Goal: Communication & Community: Answer question/provide support

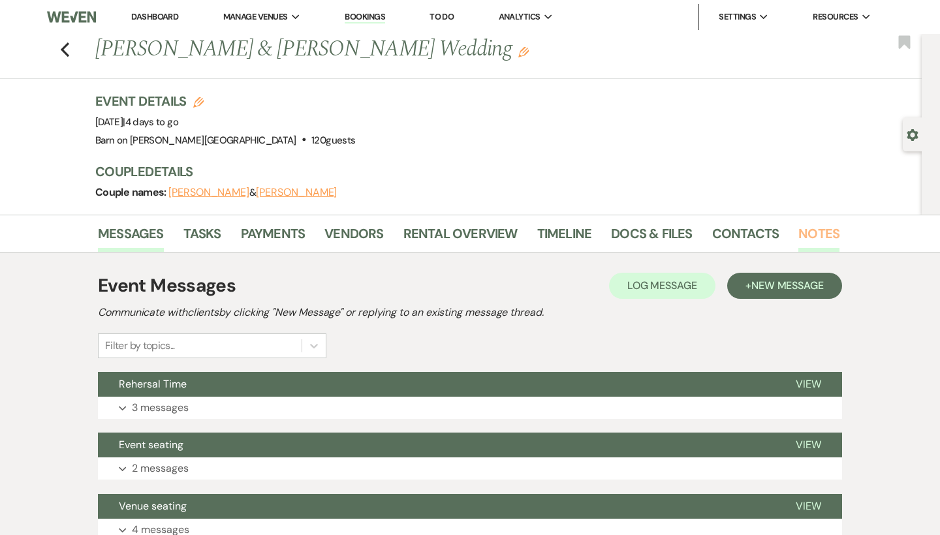
click at [813, 232] on link "Notes" at bounding box center [819, 237] width 41 height 29
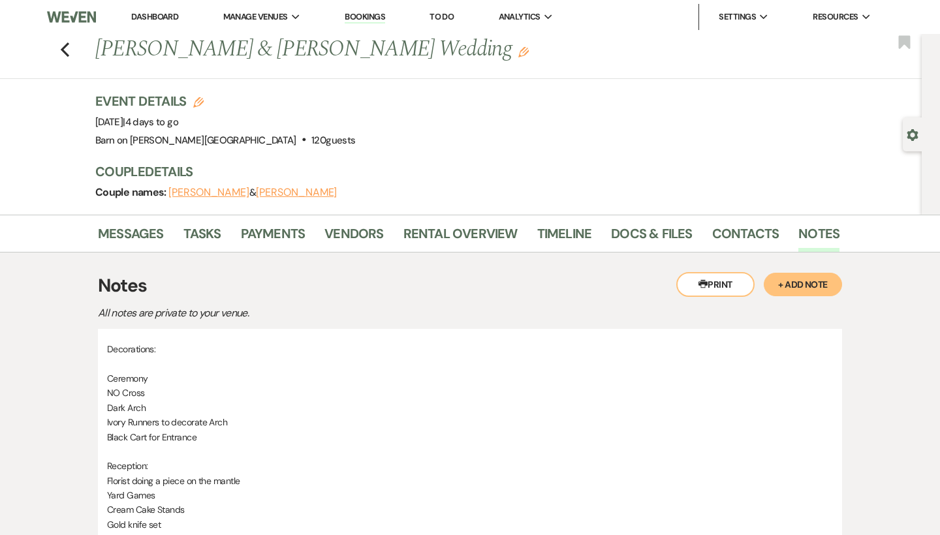
click at [734, 284] on button "Printer Print" at bounding box center [715, 284] width 78 height 25
click at [720, 277] on button "Printer Print" at bounding box center [715, 284] width 78 height 25
click at [358, 238] on link "Vendors" at bounding box center [354, 237] width 59 height 29
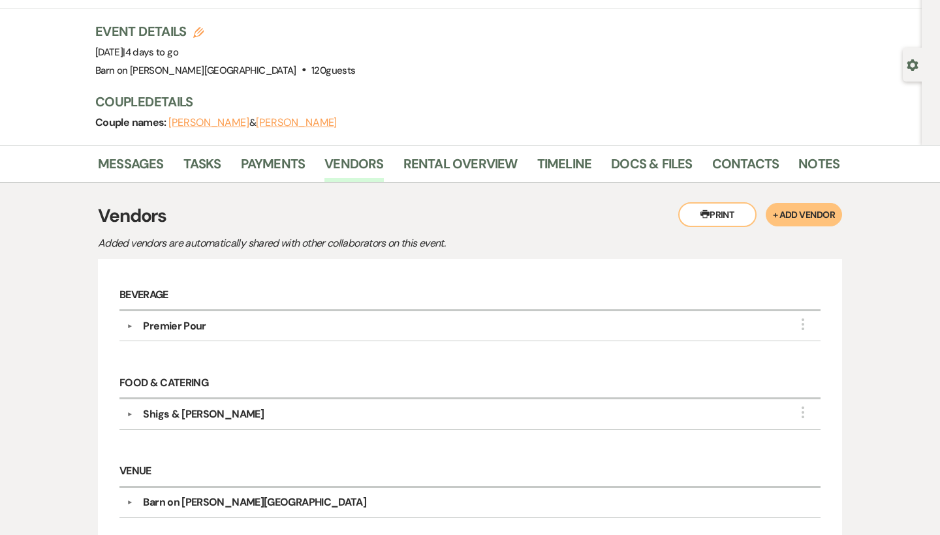
scroll to position [76, 0]
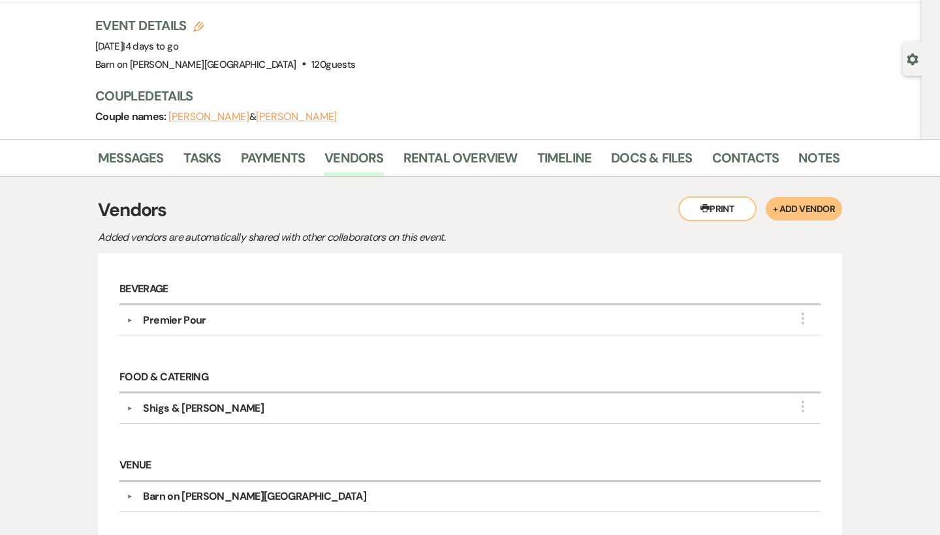
click at [172, 404] on div "Shigs & [PERSON_NAME]" at bounding box center [203, 409] width 121 height 16
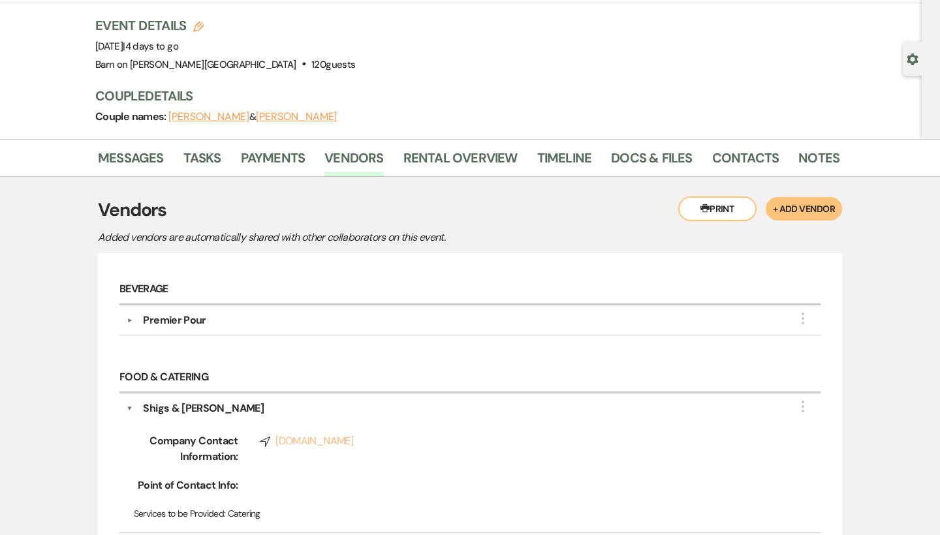
click at [340, 441] on link "Compass [DOMAIN_NAME]" at bounding box center [520, 442] width 520 height 16
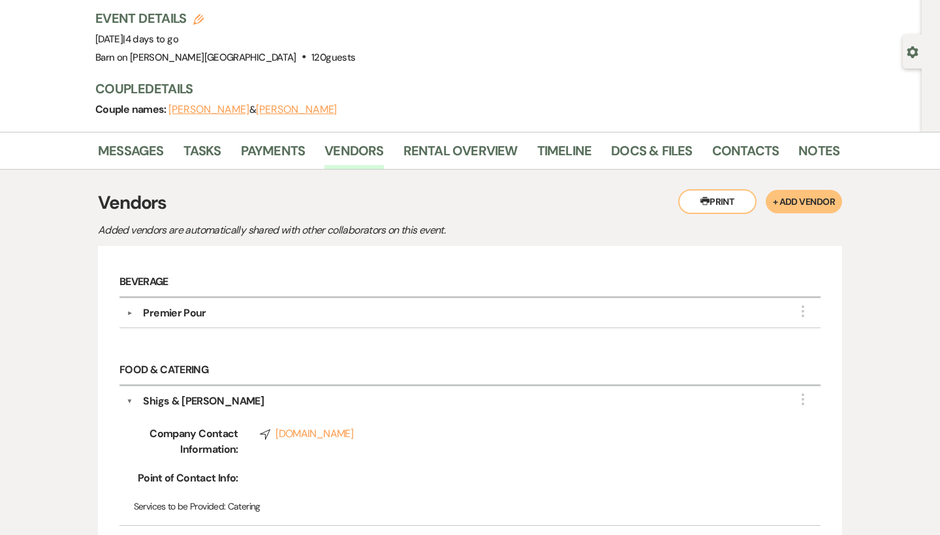
scroll to position [70, 0]
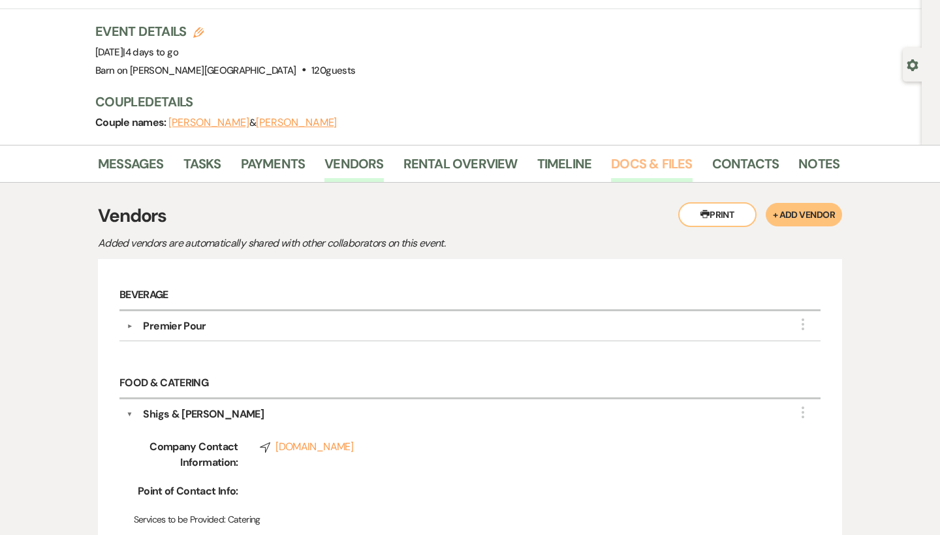
click at [653, 165] on link "Docs & Files" at bounding box center [651, 167] width 81 height 29
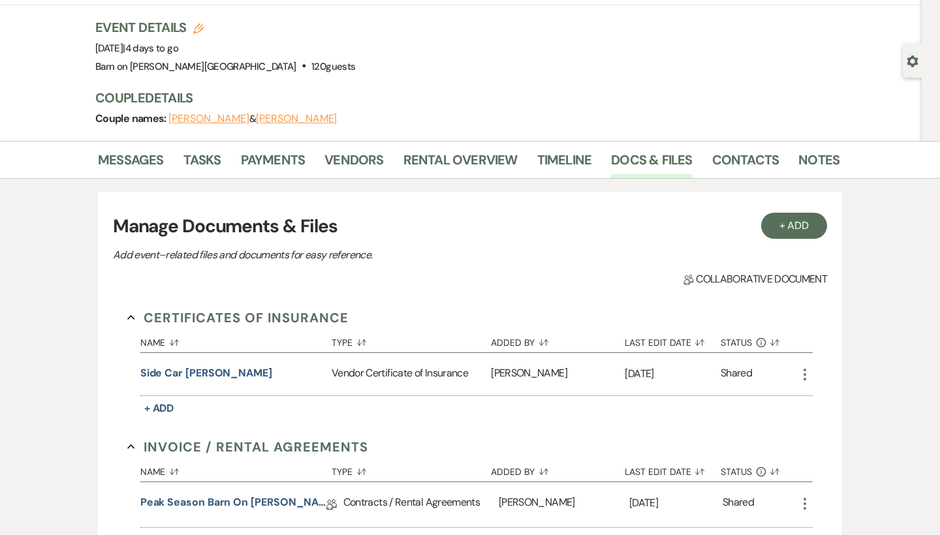
scroll to position [71, 0]
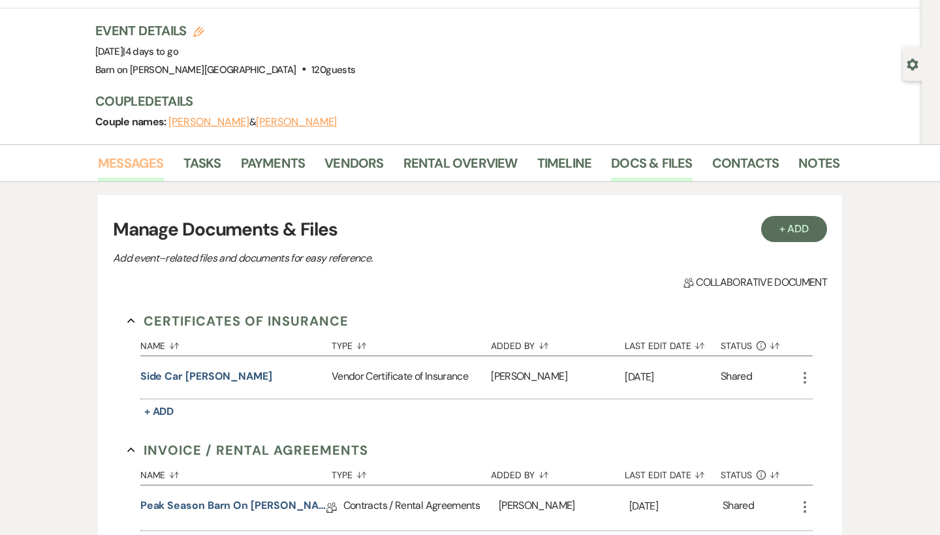
click at [127, 164] on link "Messages" at bounding box center [131, 167] width 66 height 29
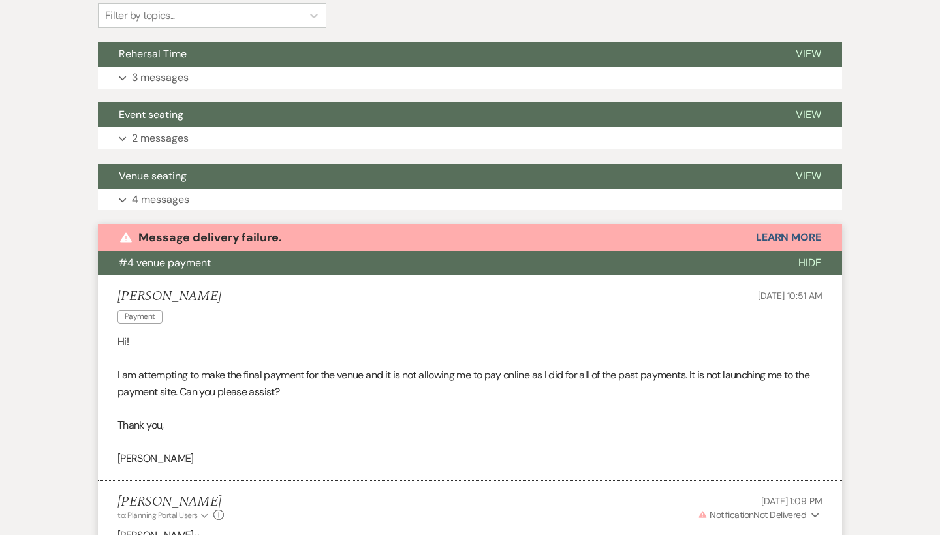
scroll to position [289, 0]
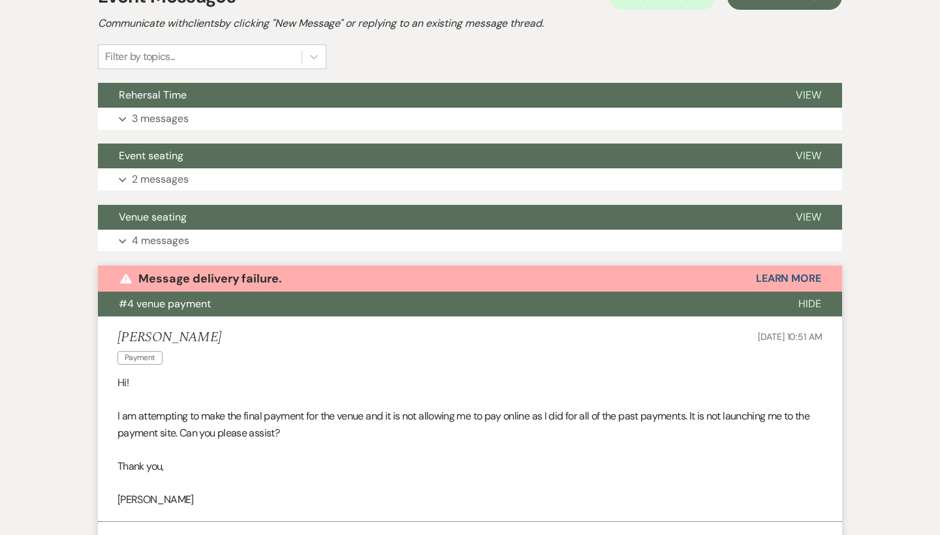
click at [810, 302] on span "Hide" at bounding box center [810, 304] width 23 height 14
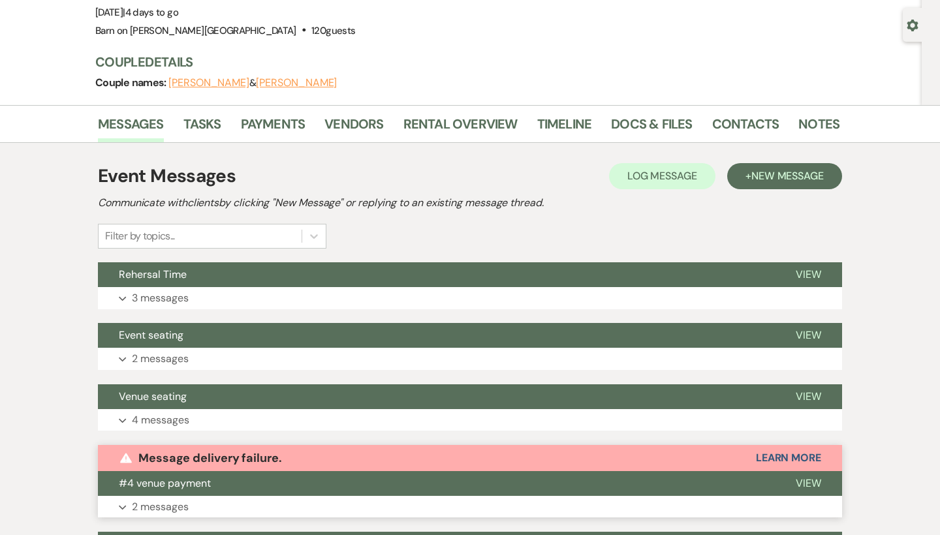
scroll to position [106, 0]
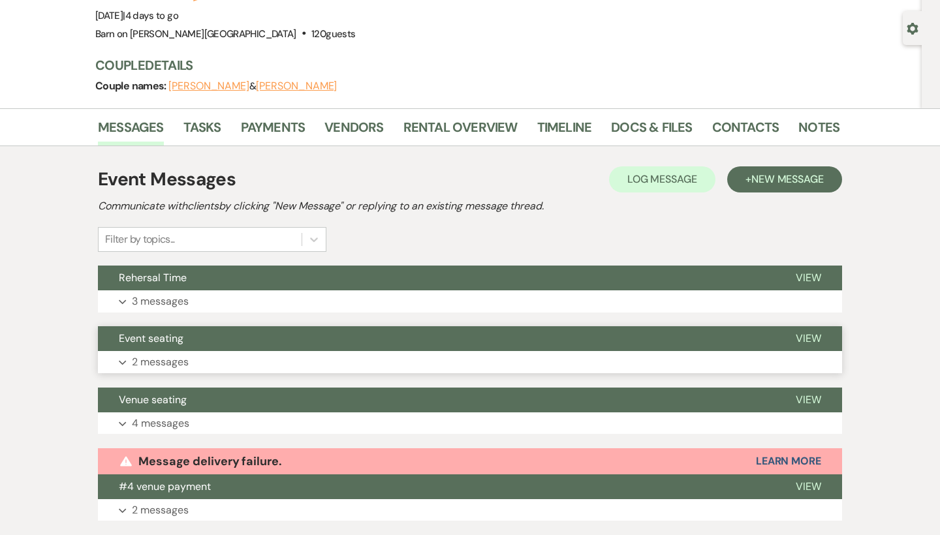
click at [817, 334] on span "View" at bounding box center [808, 339] width 25 height 14
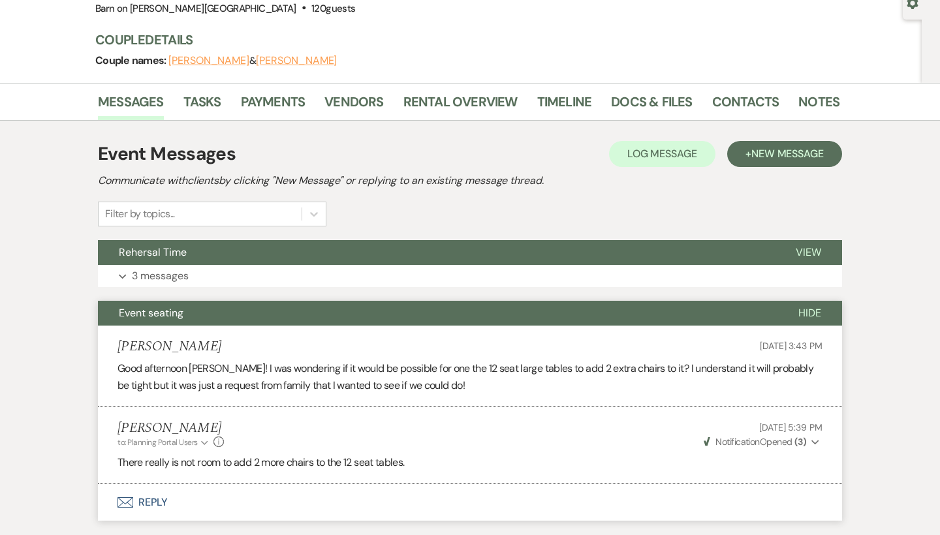
scroll to position [133, 0]
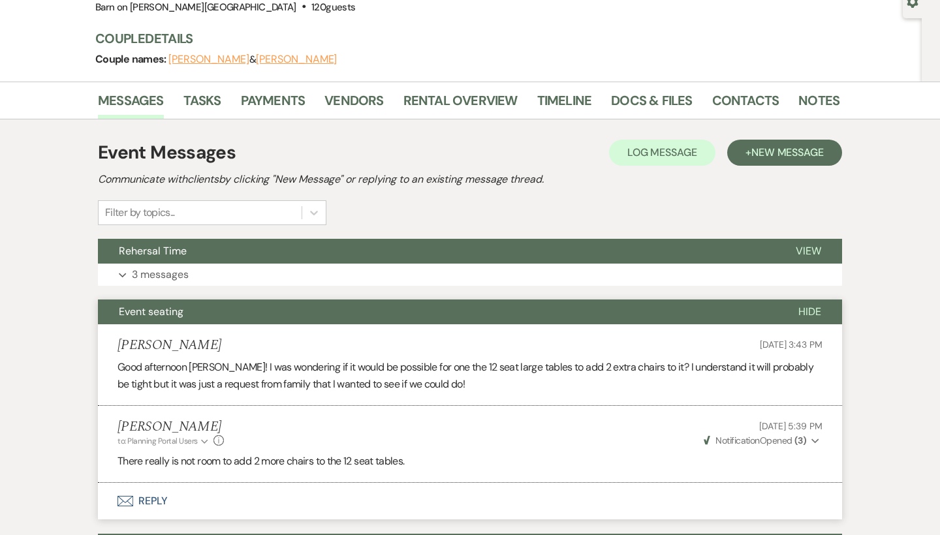
click at [814, 308] on span "Hide" at bounding box center [810, 312] width 23 height 14
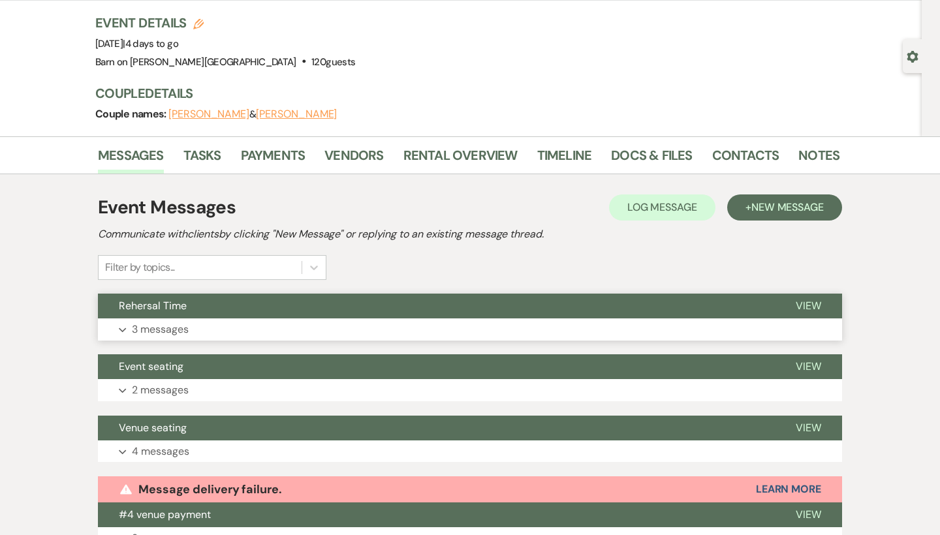
scroll to position [59, 0]
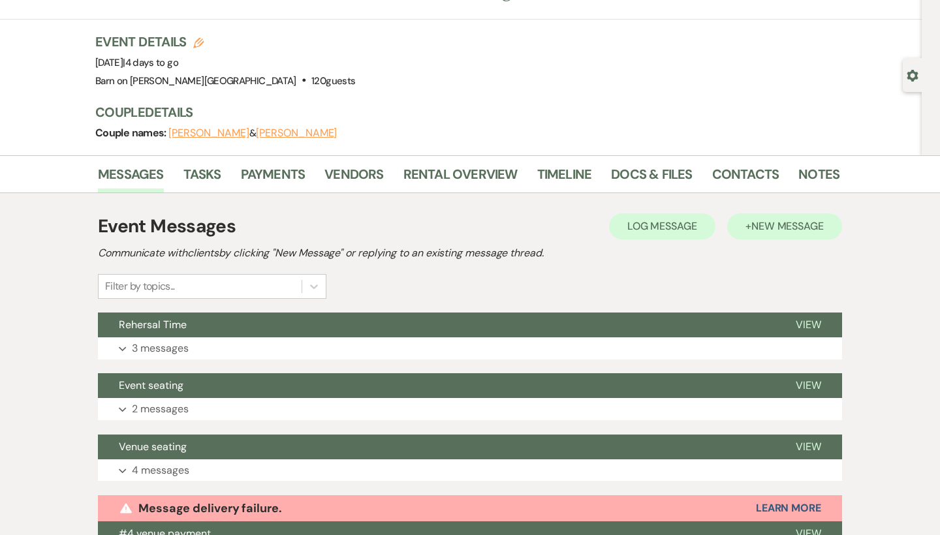
click at [816, 227] on span "New Message" at bounding box center [788, 226] width 72 height 14
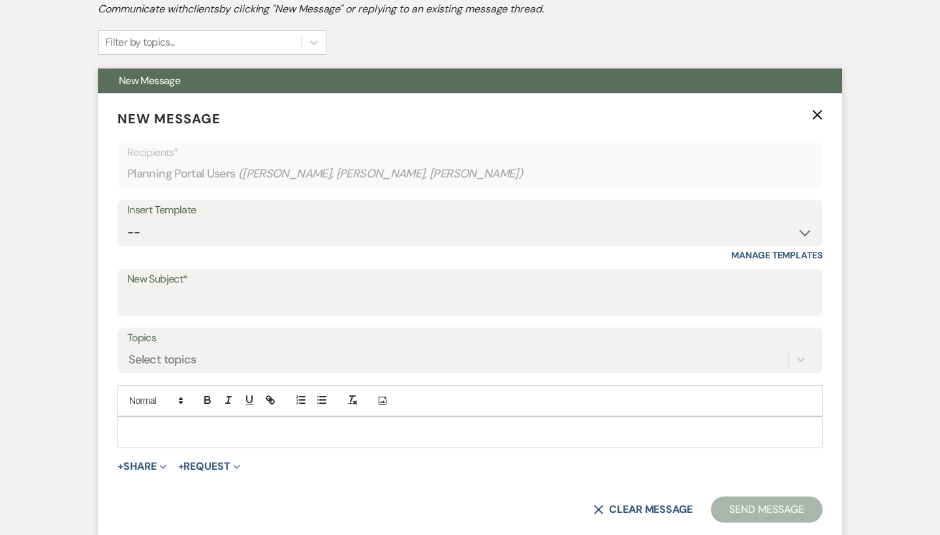
scroll to position [325, 0]
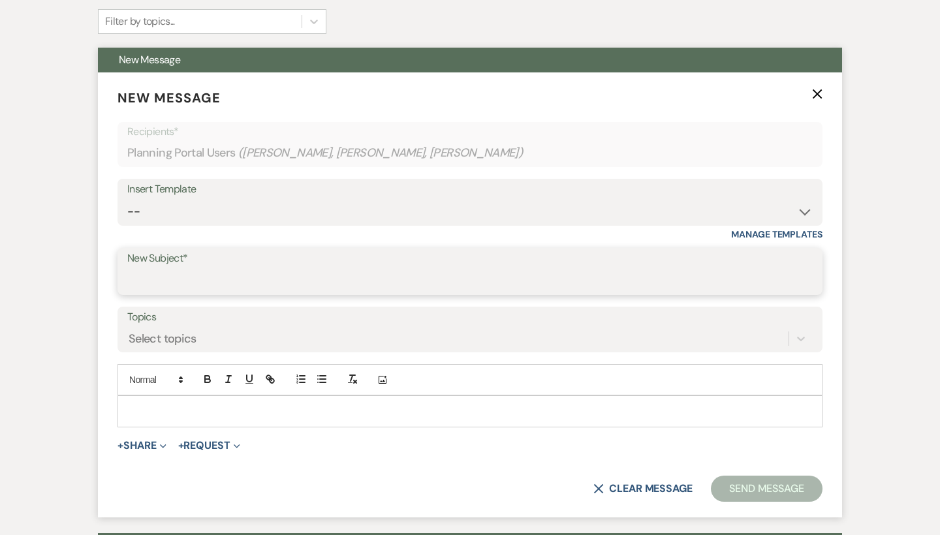
click at [196, 268] on input "New Subject*" at bounding box center [470, 280] width 686 height 25
type input "Final Walk Through"
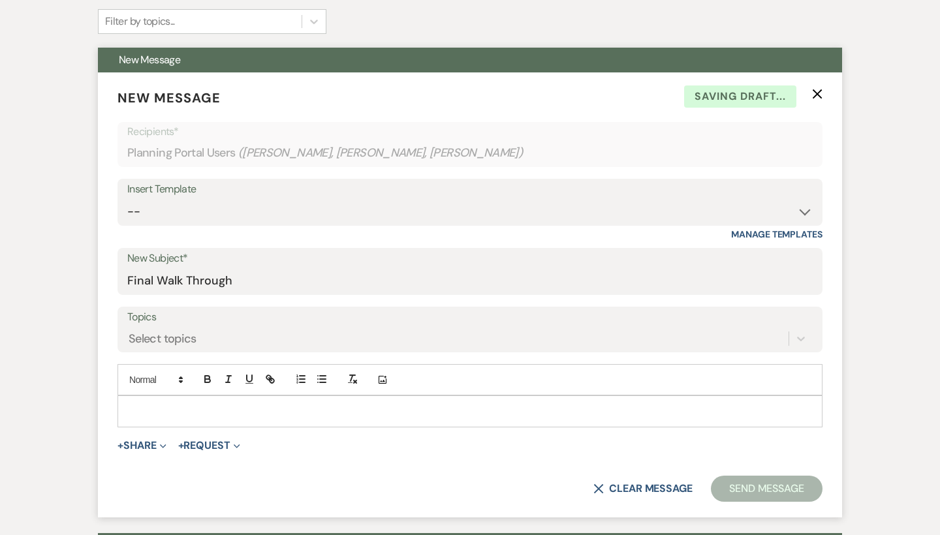
click at [173, 400] on div at bounding box center [470, 411] width 704 height 30
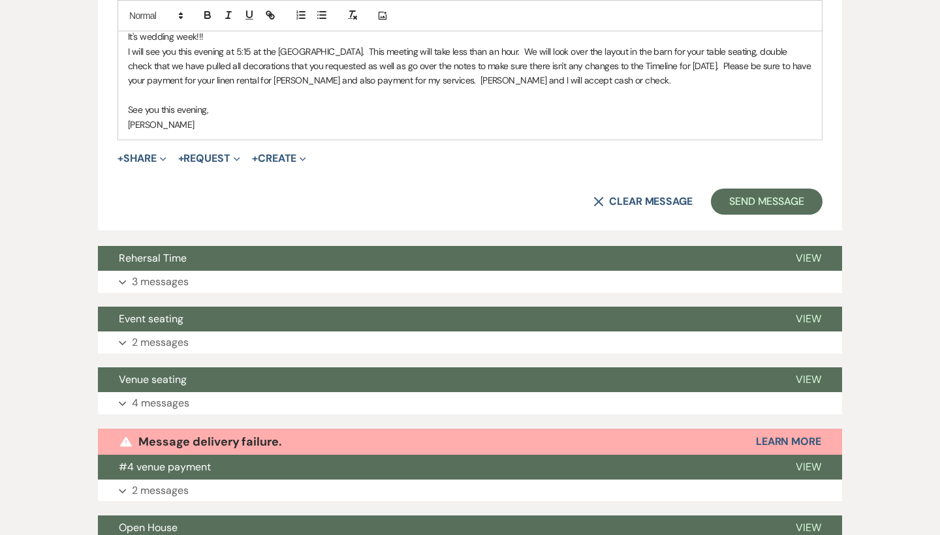
scroll to position [720, 0]
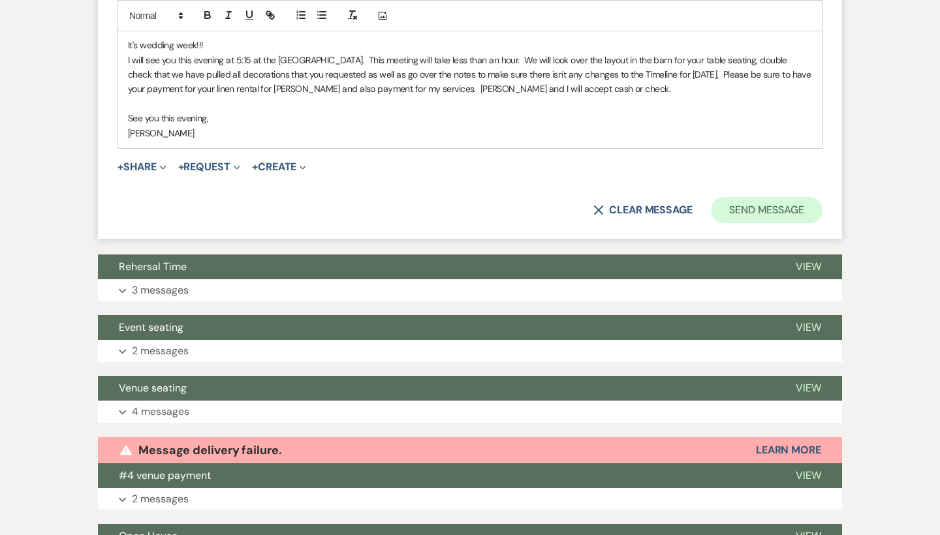
click at [784, 210] on button "Send Message" at bounding box center [767, 210] width 112 height 26
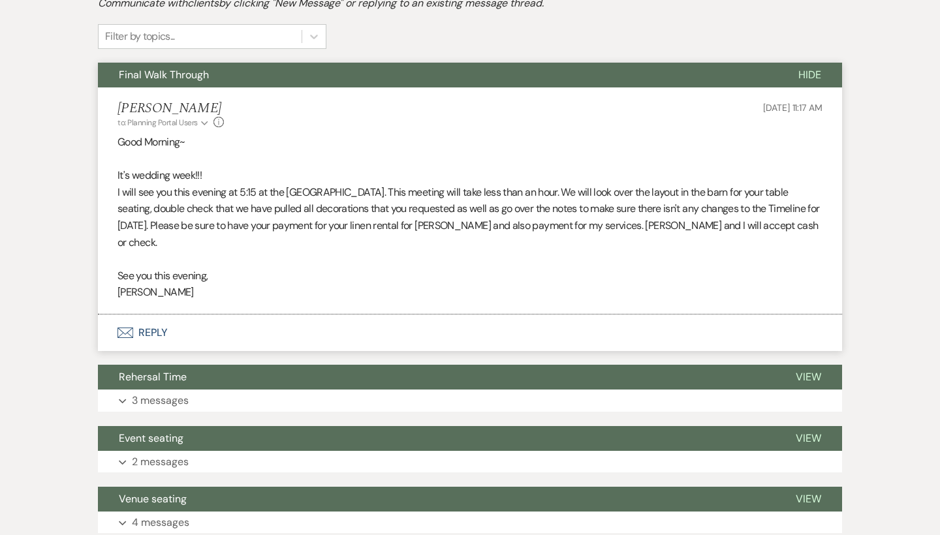
scroll to position [292, 0]
